Goal: Find specific page/section: Find specific page/section

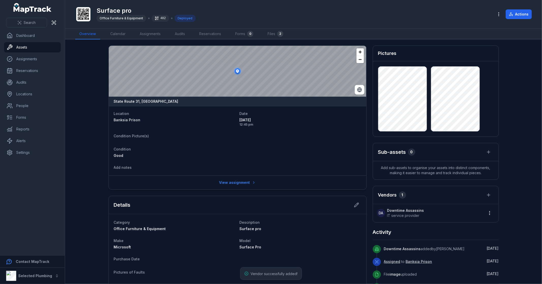
click at [525, 184] on main "State Route 31, Australia Location Banksia Prison Date 09/05/2025 12:45 pm Cond…" at bounding box center [303, 161] width 477 height 245
click at [527, 159] on main "State Route 31, Australia Location Banksia Prison Date 09/05/2025 12:45 pm Cond…" at bounding box center [303, 161] width 477 height 245
click at [86, 128] on main "State Route 31, Australia Location Banksia Prison Date 09/05/2025 12:45 pm Cond…" at bounding box center [303, 161] width 477 height 245
click at [90, 72] on main "State Route 31, Australia Location Banksia Prison Date 09/05/2025 12:45 pm Cond…" at bounding box center [303, 161] width 477 height 245
click at [33, 48] on link "Assets" at bounding box center [32, 47] width 57 height 10
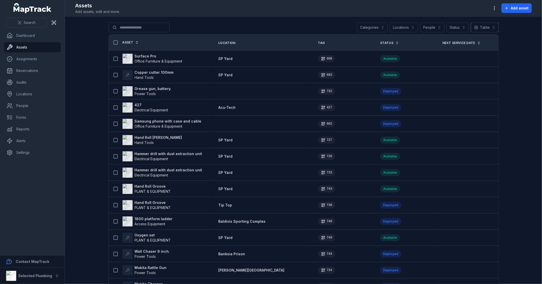
click at [477, 28] on button "Table *****" at bounding box center [485, 28] width 28 height 10
click at [497, 6] on div "Toggle Navigation Assets Add assets, edit and more. Add asset Search for assets…" at bounding box center [303, 142] width 477 height 284
click at [497, 8] on icon "button" at bounding box center [494, 8] width 5 height 5
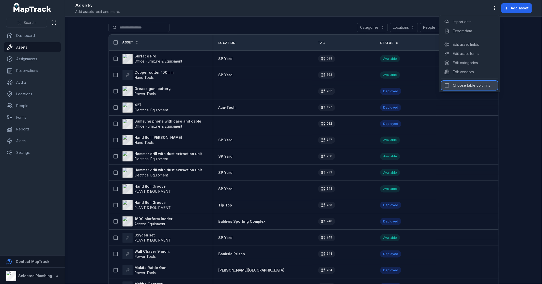
click at [471, 86] on div "Choose table columns" at bounding box center [470, 85] width 56 height 9
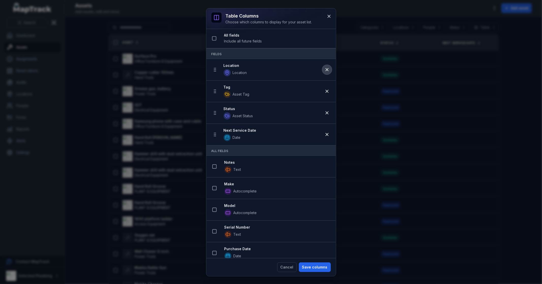
click at [326, 69] on icon at bounding box center [327, 69] width 3 height 3
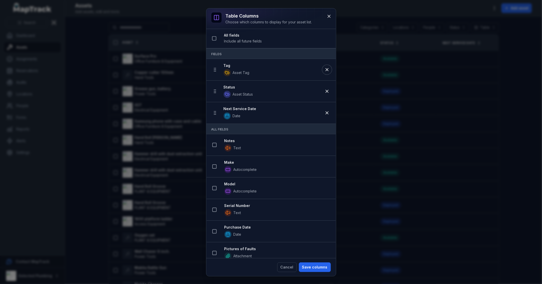
click at [326, 69] on icon at bounding box center [327, 69] width 3 height 3
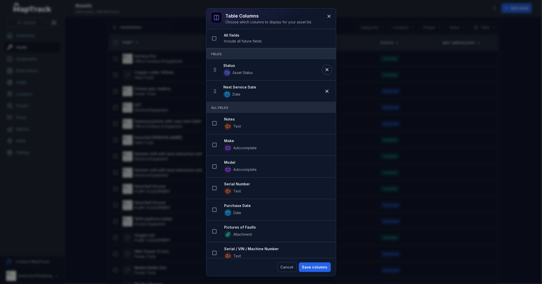
click at [326, 69] on icon at bounding box center [327, 69] width 3 height 3
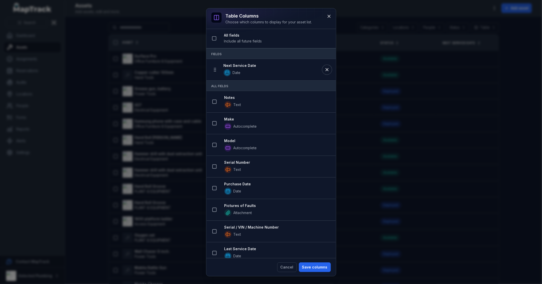
click at [326, 69] on icon at bounding box center [327, 69] width 3 height 3
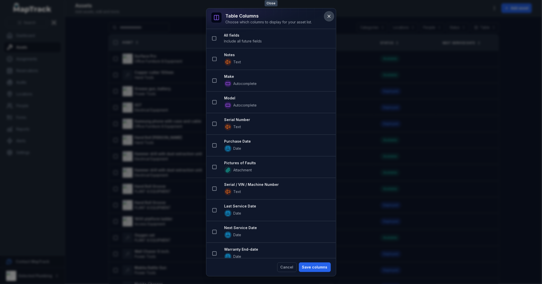
click at [327, 16] on icon at bounding box center [329, 16] width 5 height 5
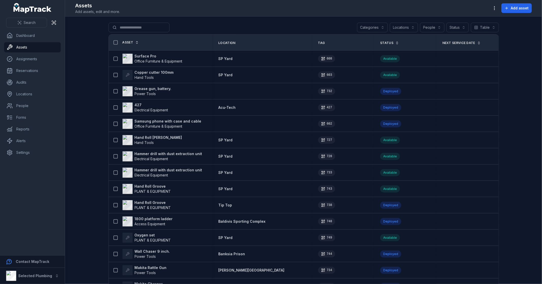
click at [131, 43] on link "Asset" at bounding box center [131, 42] width 17 height 4
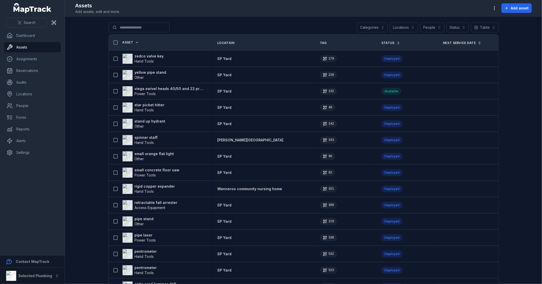
click at [379, 28] on button "Categories" at bounding box center [372, 28] width 31 height 10
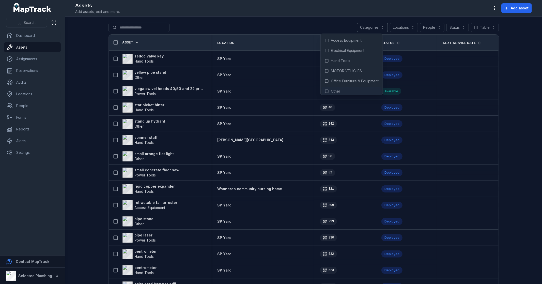
scroll to position [28, 0]
click at [240, 23] on div "Search for assets Categories Locations People Status Table *****" at bounding box center [304, 29] width 391 height 12
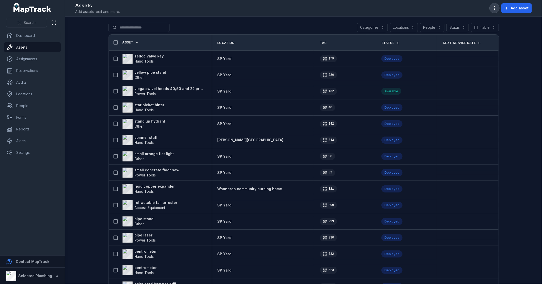
click at [494, 8] on icon "button" at bounding box center [494, 8] width 5 height 5
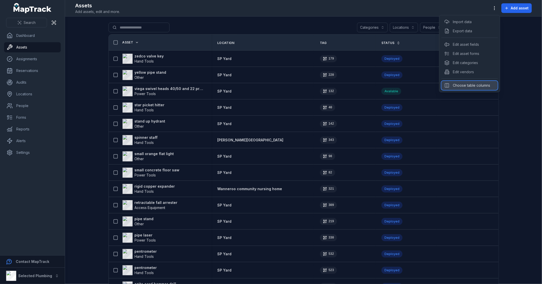
click at [473, 87] on div "Choose table columns" at bounding box center [470, 85] width 56 height 9
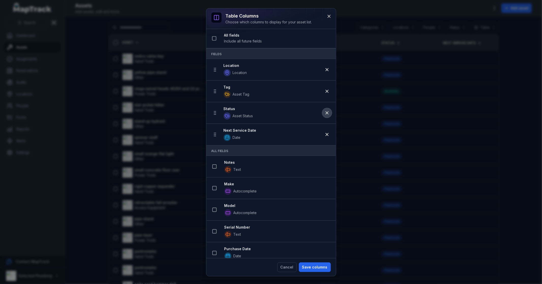
click at [325, 113] on icon at bounding box center [327, 112] width 5 height 5
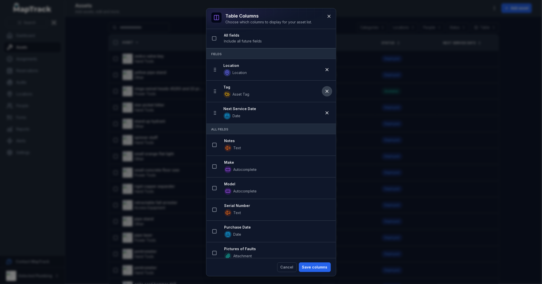
click at [326, 91] on icon at bounding box center [327, 91] width 3 height 3
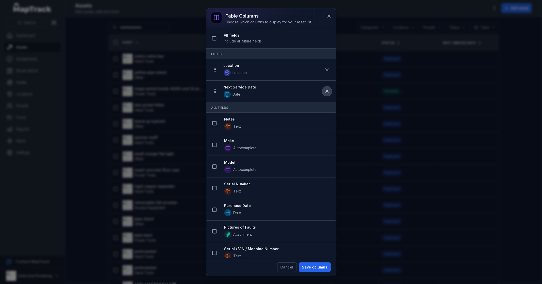
click at [326, 92] on icon at bounding box center [327, 91] width 3 height 3
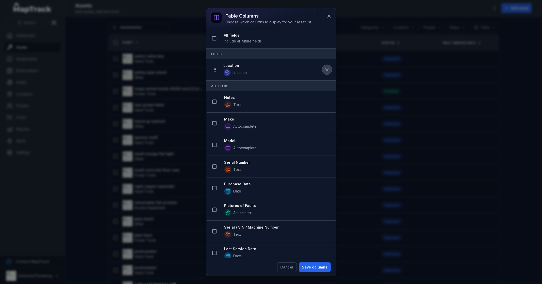
click at [325, 71] on icon at bounding box center [327, 69] width 5 height 5
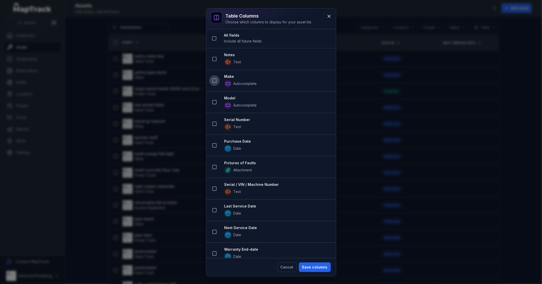
click at [214, 80] on icon at bounding box center [214, 80] width 5 height 5
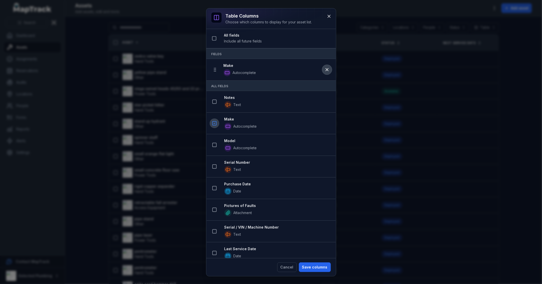
click at [325, 69] on icon at bounding box center [327, 69] width 5 height 5
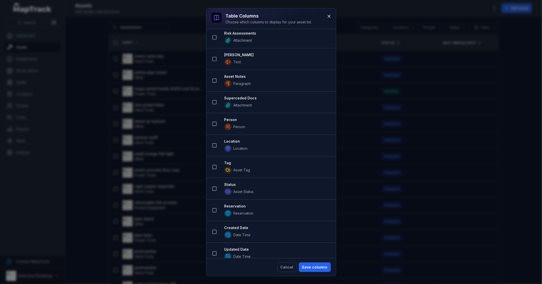
scroll to position [332, 0]
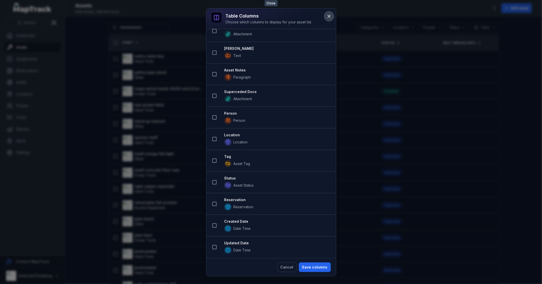
click at [330, 18] on icon at bounding box center [329, 16] width 5 height 5
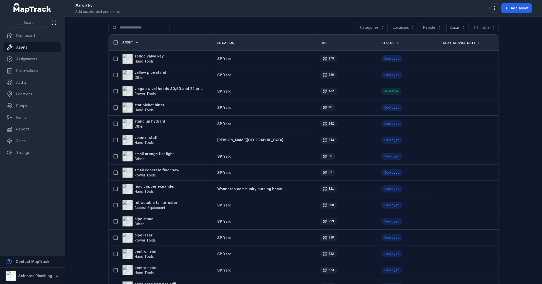
click at [363, 24] on button "Categories" at bounding box center [372, 28] width 31 height 10
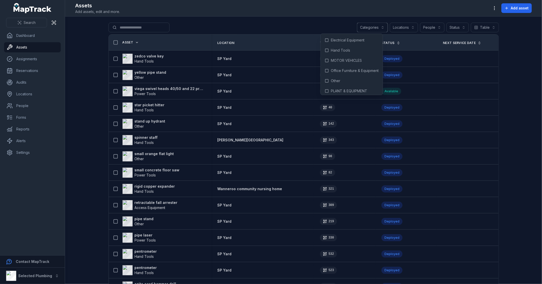
scroll to position [0, 0]
click at [239, 26] on div "Search for assets Categories Locations People Status Table *****" at bounding box center [304, 29] width 391 height 12
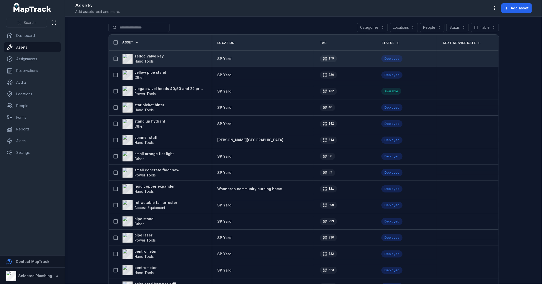
click at [145, 57] on strong "zedco valve key" at bounding box center [149, 56] width 29 height 5
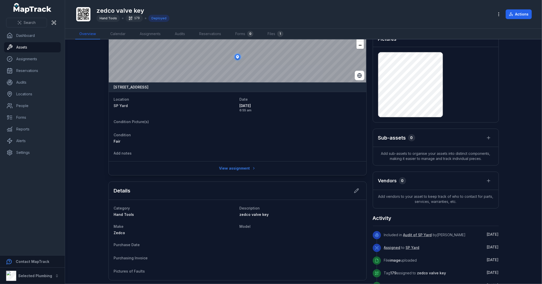
scroll to position [28, 0]
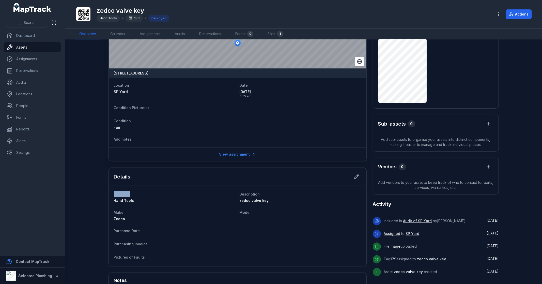
drag, startPoint x: 130, startPoint y: 194, endPoint x: 106, endPoint y: 195, distance: 24.9
click at [106, 195] on main "[STREET_ADDRESS] Location [GEOGRAPHIC_DATA] Date [DATE] 6:55 am Condition Pictu…" at bounding box center [303, 161] width 477 height 245
click at [144, 198] on div "Hand Tools" at bounding box center [175, 200] width 122 height 5
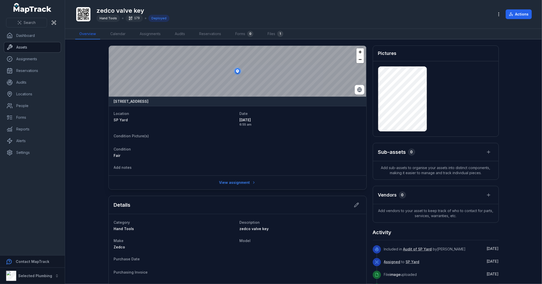
click at [29, 47] on link "Assets" at bounding box center [32, 47] width 57 height 10
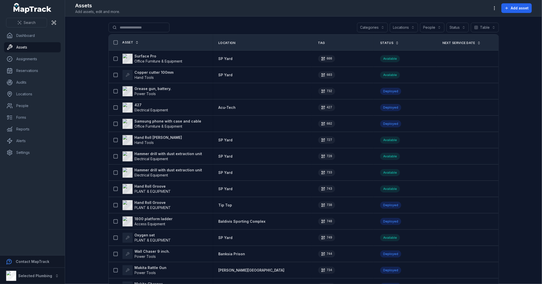
click at [127, 42] on span "Asset" at bounding box center [128, 42] width 11 height 4
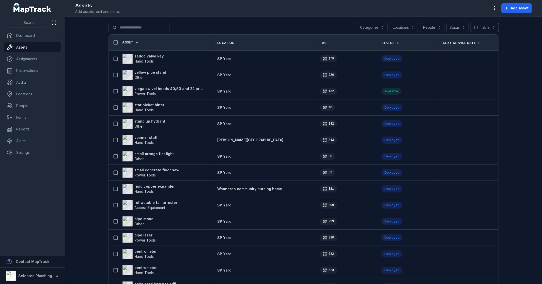
click at [490, 27] on button "Table *****" at bounding box center [485, 28] width 28 height 10
click at [494, 4] on button "button" at bounding box center [495, 8] width 10 height 10
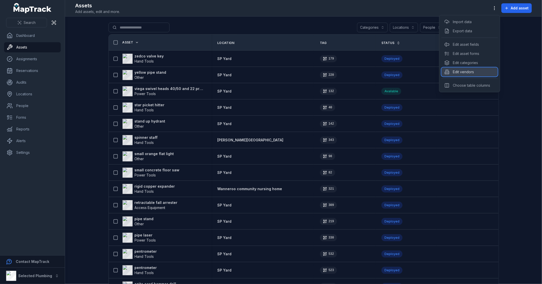
click at [475, 71] on div "Edit vendors" at bounding box center [470, 71] width 56 height 9
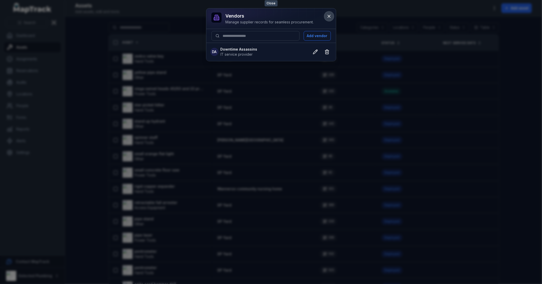
click at [329, 18] on icon at bounding box center [329, 16] width 5 height 5
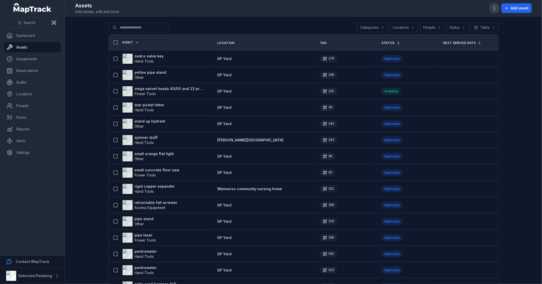
click at [493, 5] on button "button" at bounding box center [495, 8] width 10 height 10
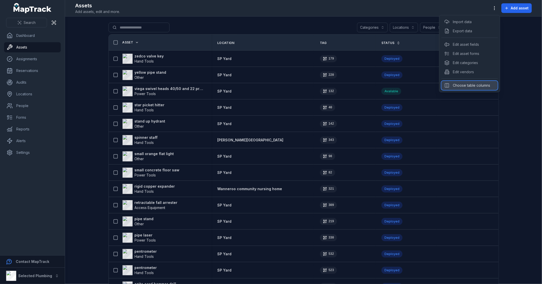
click at [479, 84] on div "Choose table columns" at bounding box center [470, 85] width 56 height 9
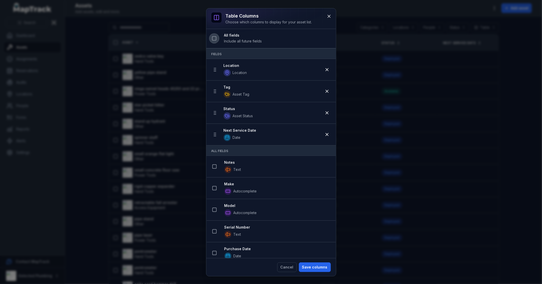
click at [215, 39] on icon at bounding box center [214, 38] width 5 height 5
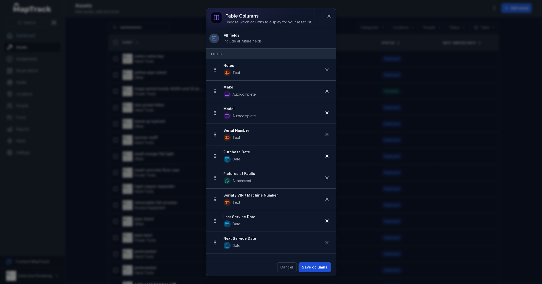
click at [319, 271] on button "Save columns" at bounding box center [315, 267] width 32 height 10
